Goal: Information Seeking & Learning: Learn about a topic

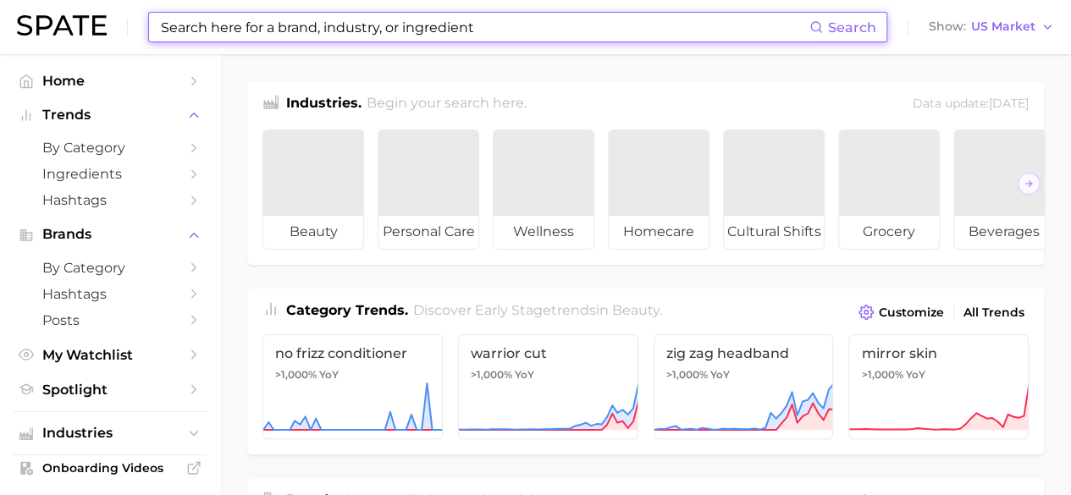
click at [235, 35] on input at bounding box center [484, 27] width 650 height 29
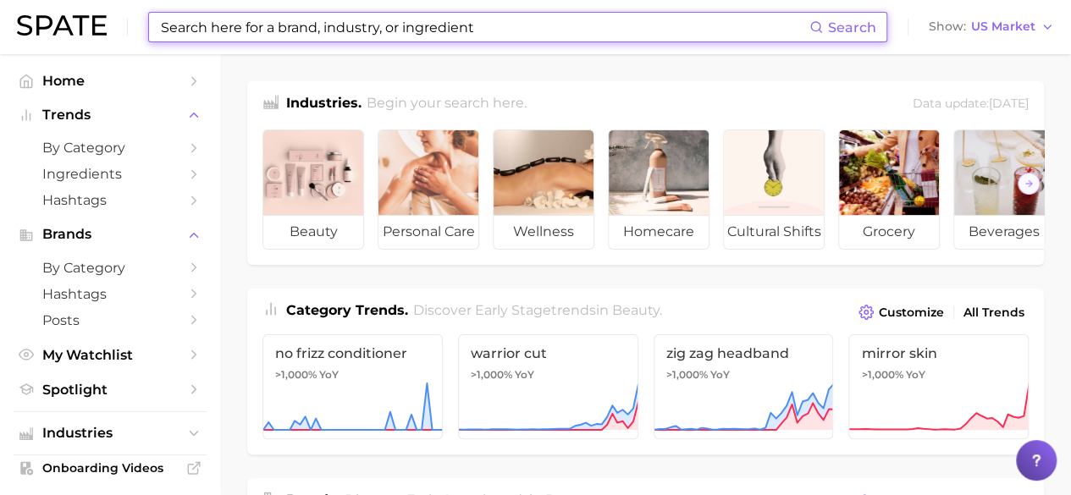
click at [383, 26] on input at bounding box center [484, 27] width 650 height 29
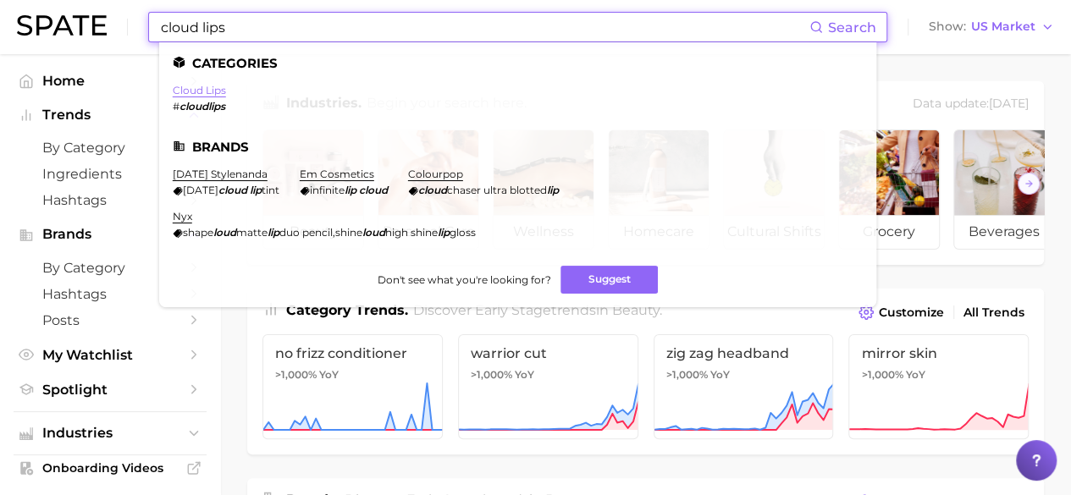
type input "cloud lips"
click at [218, 87] on link "cloud lips" at bounding box center [199, 90] width 53 height 13
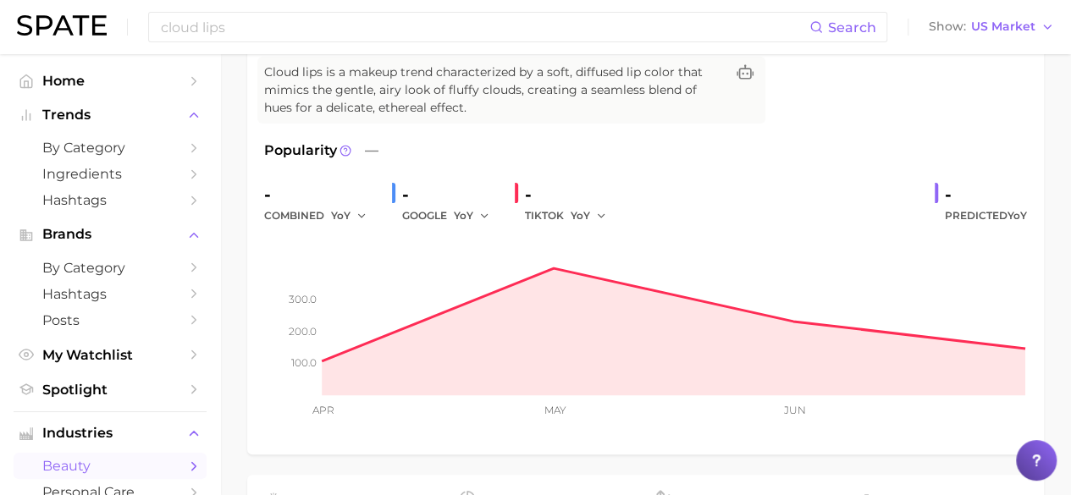
scroll to position [188, 0]
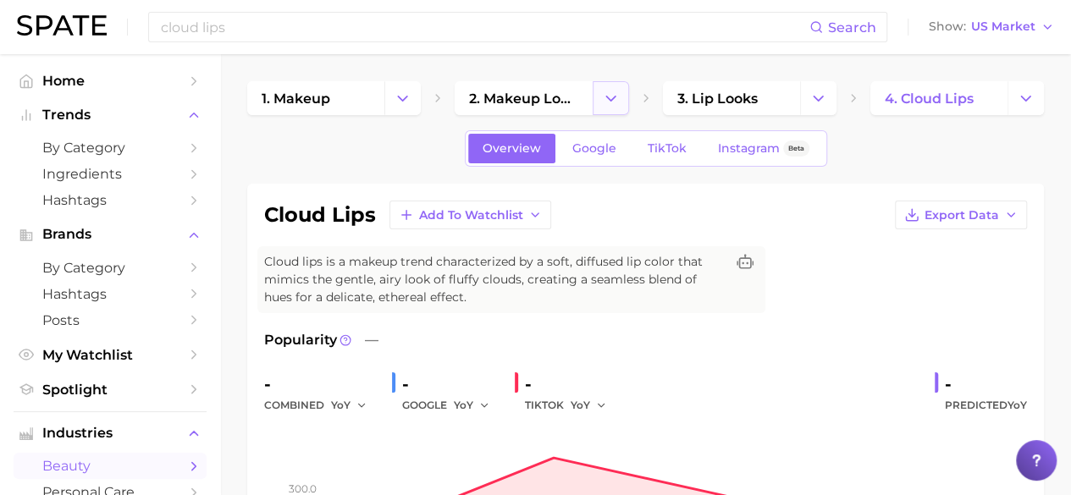
click at [613, 99] on icon "Change Category" at bounding box center [611, 99] width 18 height 18
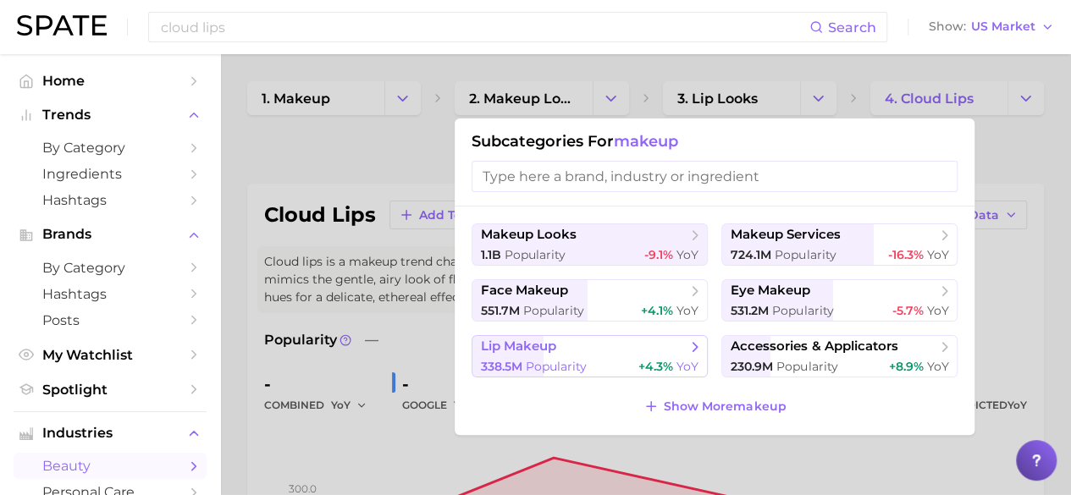
click at [589, 360] on div "338.5m Popularity +4.3% YoY" at bounding box center [590, 367] width 218 height 16
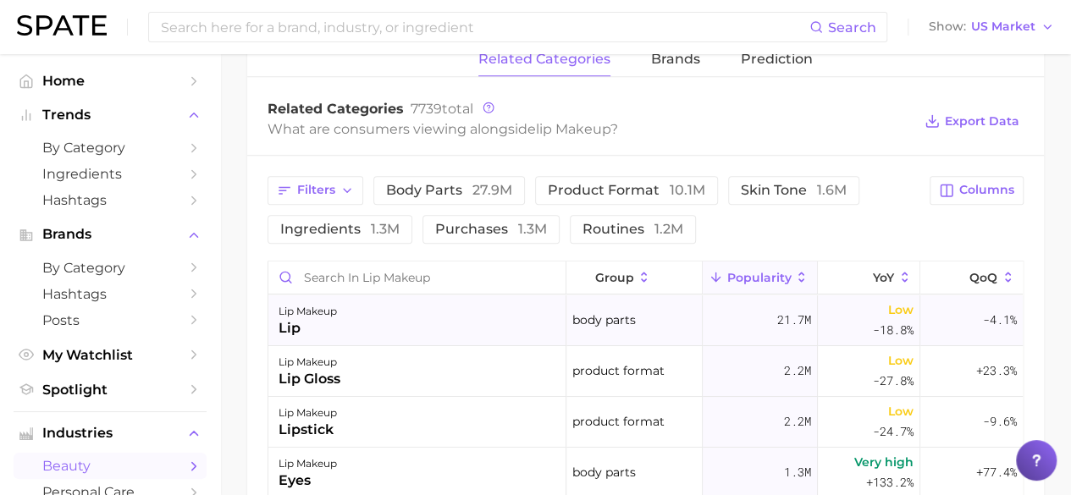
scroll to position [96, 0]
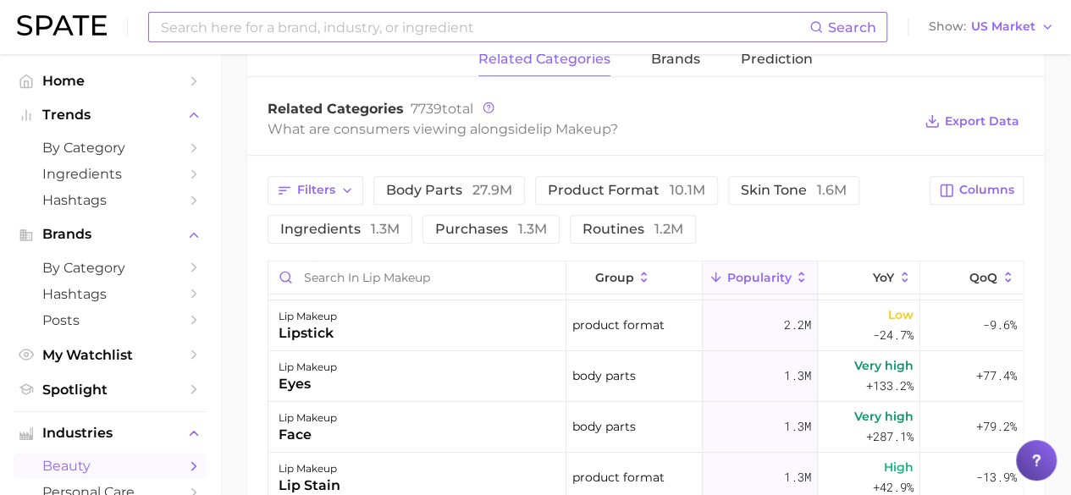
click at [330, 32] on input at bounding box center [484, 27] width 650 height 29
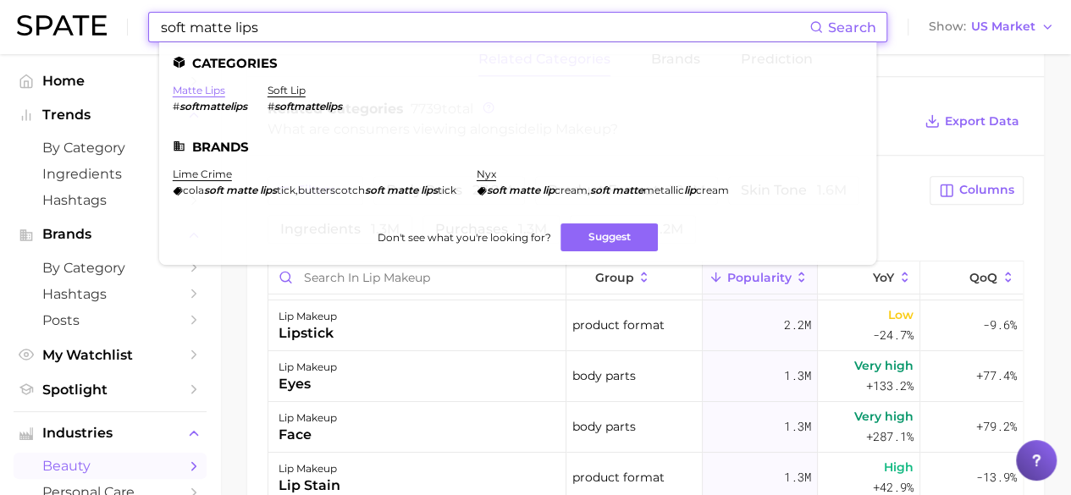
type input "soft matte lips"
click at [205, 94] on link "matte lips" at bounding box center [199, 90] width 52 height 13
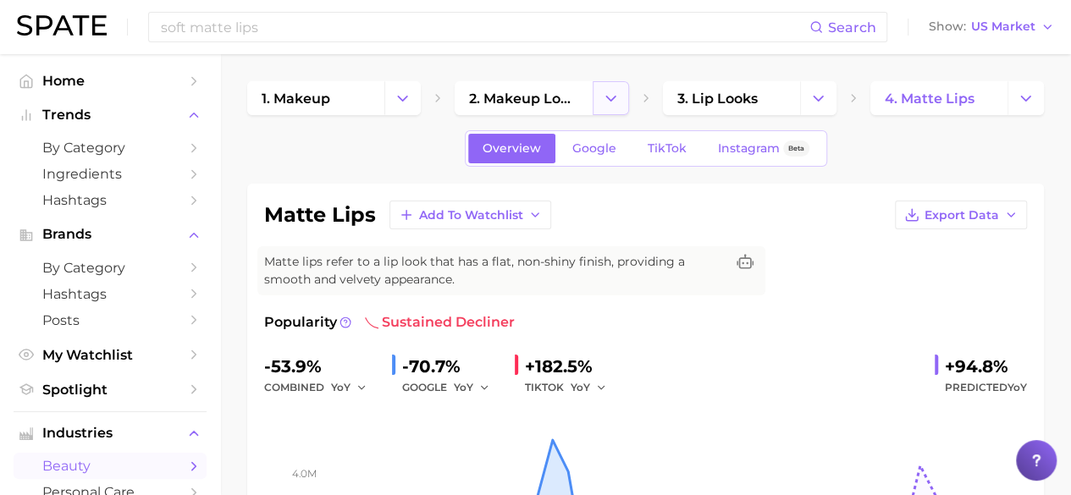
click at [620, 87] on button "Change Category" at bounding box center [611, 98] width 36 height 34
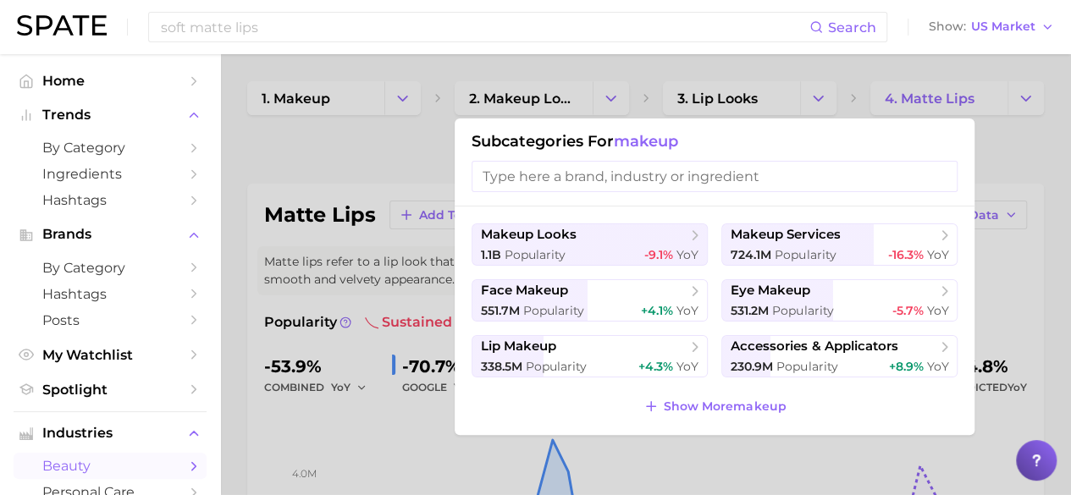
click at [805, 90] on div at bounding box center [535, 247] width 1071 height 495
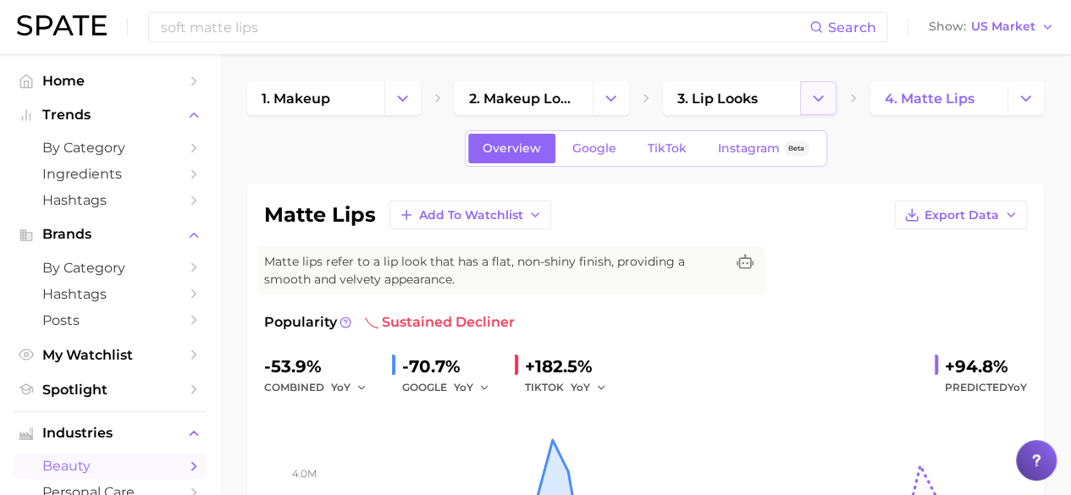
click at [816, 91] on icon "Change Category" at bounding box center [818, 99] width 18 height 18
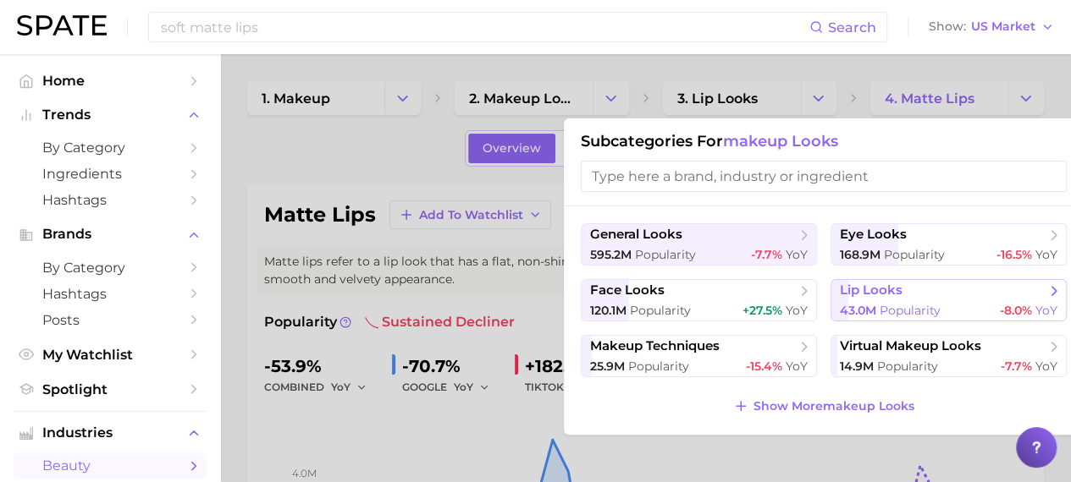
click at [901, 289] on span "lip looks" at bounding box center [943, 291] width 206 height 17
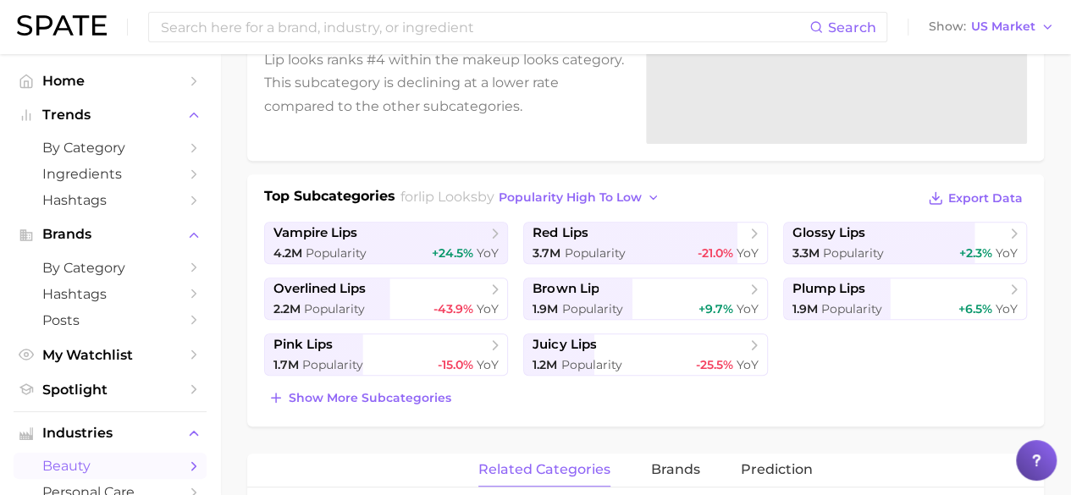
scroll to position [340, 0]
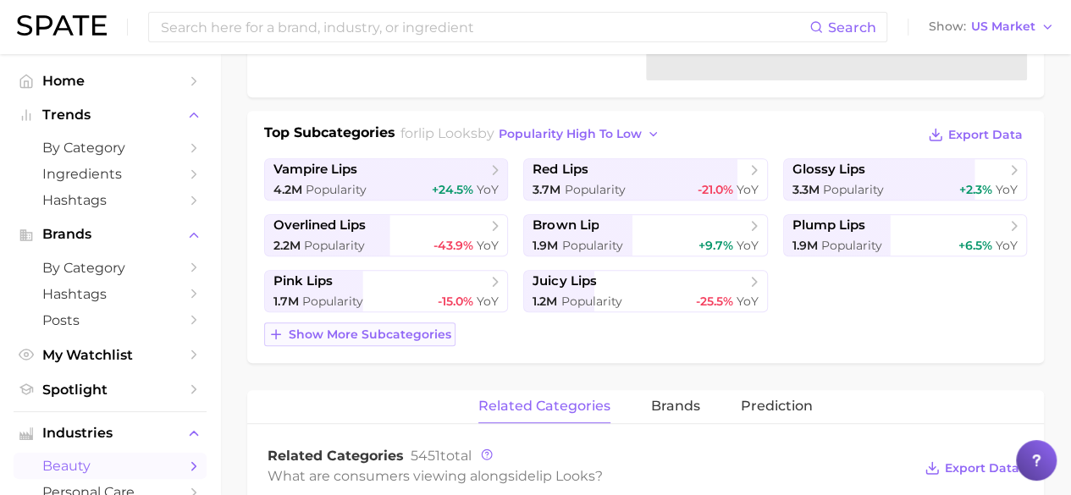
click at [430, 336] on span "Show more subcategories" at bounding box center [370, 335] width 163 height 14
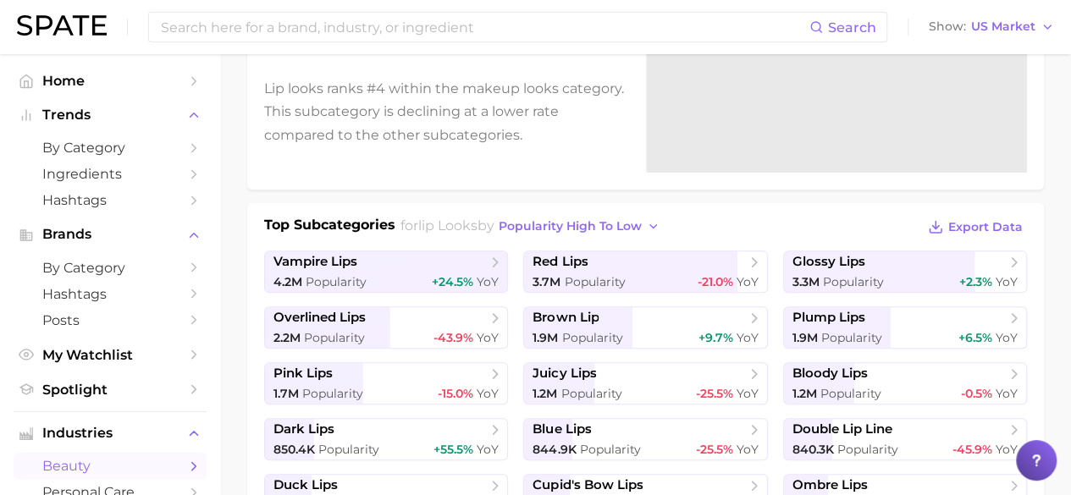
scroll to position [0, 0]
